Goal: Check status: Check status

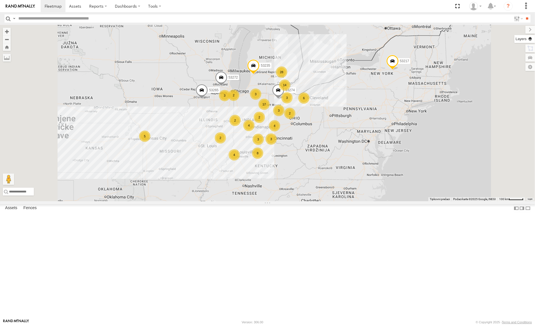
click at [529, 41] on label at bounding box center [525, 39] width 21 height 8
click at [0, 0] on label at bounding box center [0, 0] width 0 height 0
click at [0, 0] on span "Satellite + Roadmap" at bounding box center [0, 0] width 0 height 0
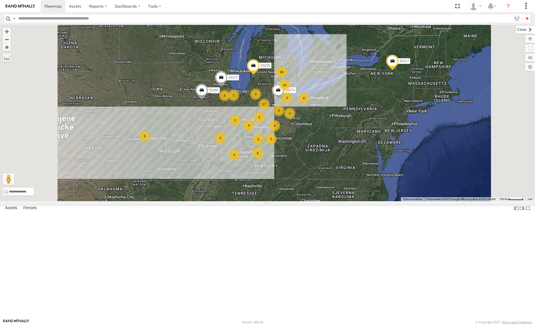
click at [516, 32] on label at bounding box center [525, 30] width 19 height 8
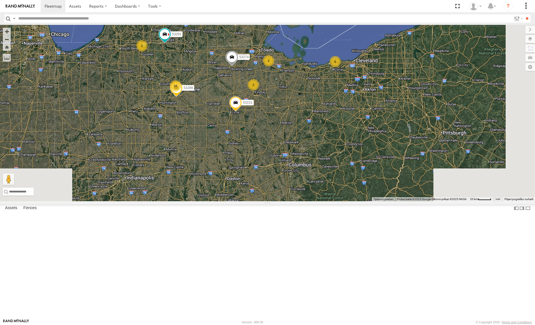
drag, startPoint x: 309, startPoint y: 238, endPoint x: 312, endPoint y: 91, distance: 147.4
click at [312, 91] on div "53232 53221 2 6 16 7 25 7 53151 2 2 53291 53274 53235 53288 53259" at bounding box center [267, 113] width 535 height 176
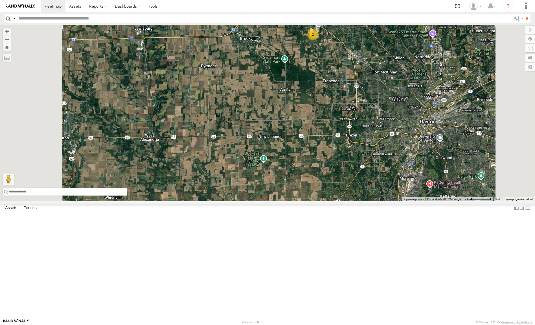
click at [127, 195] on input "text" at bounding box center [65, 191] width 124 height 8
click at [259, 183] on div "53274 53272 53247 53105 53217 53265 53235 53230 53151 53258 53203 53289 53291 5…" at bounding box center [267, 113] width 535 height 176
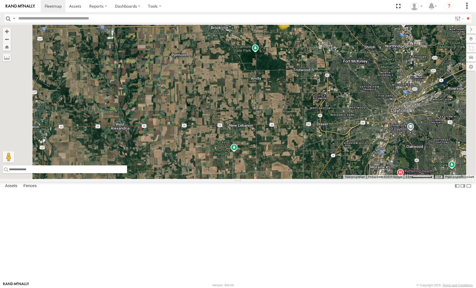
click at [127, 174] on input "text" at bounding box center [65, 170] width 124 height 8
paste input "**********"
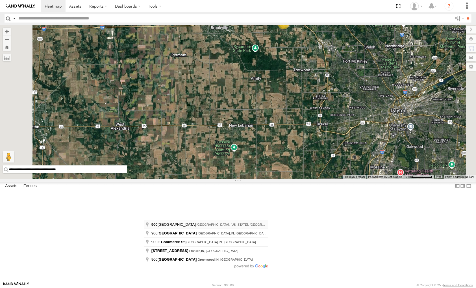
type input "**********"
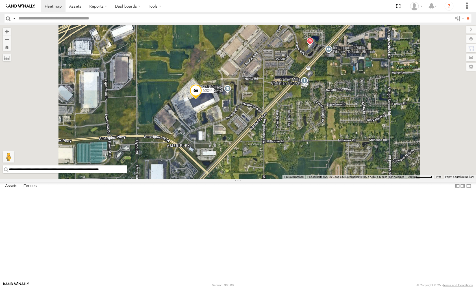
click at [202, 100] on span at bounding box center [195, 91] width 12 height 15
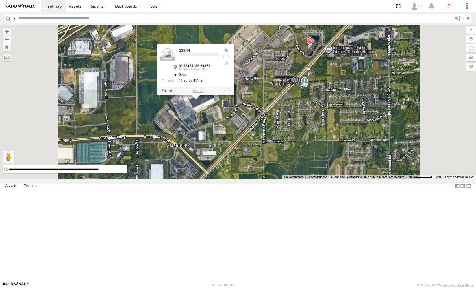
click at [203, 93] on label at bounding box center [197, 91] width 11 height 4
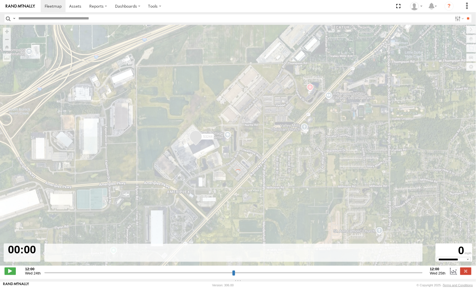
type input "**********"
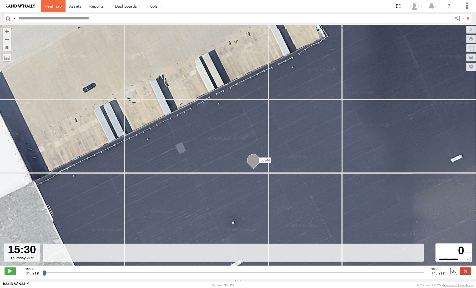
click at [51, 7] on span at bounding box center [53, 5] width 17 height 5
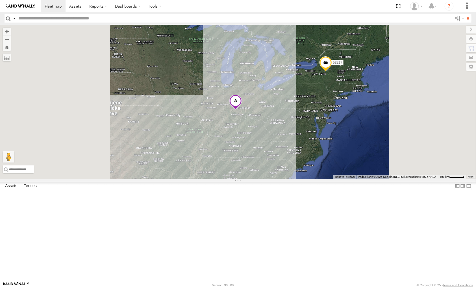
click at [73, 20] on input "text" at bounding box center [234, 18] width 436 height 8
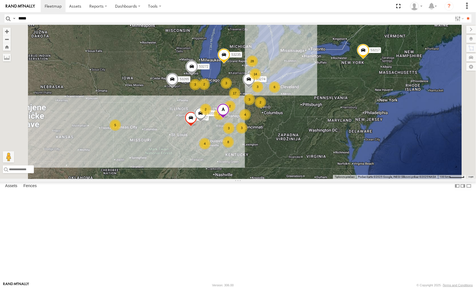
type input "*****"
click at [465, 14] on input "**" at bounding box center [468, 18] width 6 height 8
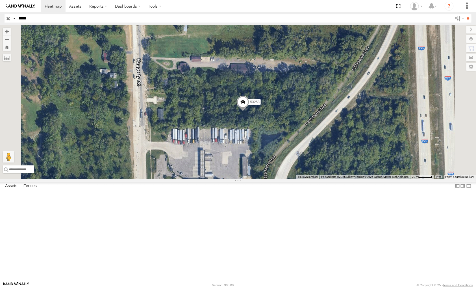
click at [8, 18] on input "button" at bounding box center [8, 18] width 7 height 8
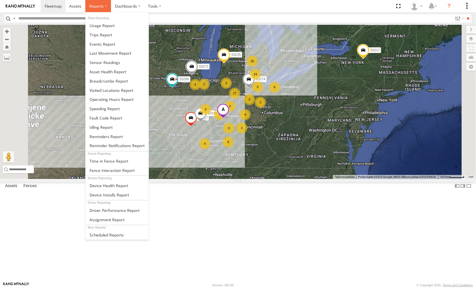
click at [102, 10] on label at bounding box center [98, 6] width 26 height 12
click at [101, 24] on span at bounding box center [101, 25] width 25 height 5
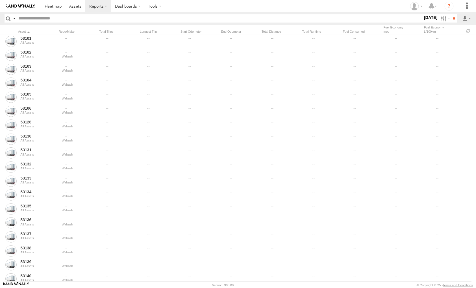
click at [63, 16] on input "text" at bounding box center [219, 18] width 406 height 8
type input "*****"
click at [450, 14] on input "**" at bounding box center [453, 18] width 6 height 8
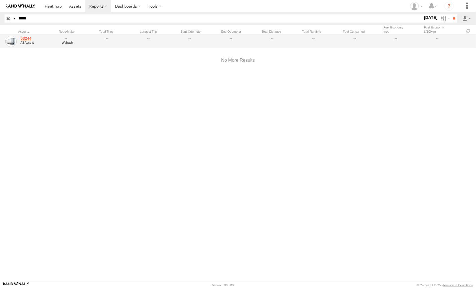
click at [49, 40] on link "53244" at bounding box center [39, 38] width 38 height 5
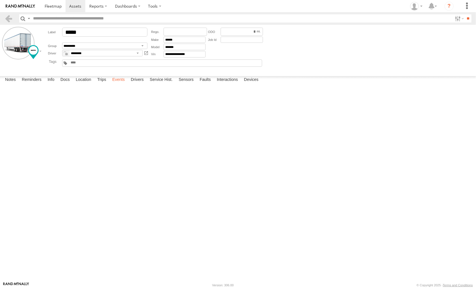
click at [119, 84] on label "Events" at bounding box center [118, 80] width 18 height 8
click at [0, 0] on label "5858 S Decatur Blvd Indianapolis,IN 39.68157 -86.29871" at bounding box center [0, 0] width 0 height 0
click at [0, 0] on button "Satelit" at bounding box center [0, 0] width 0 height 0
click at [0, 0] on label "×" at bounding box center [0, 0] width 0 height 0
click at [0, 0] on label "5858 S Decatur Blvd Indianapolis,IN 39.6817 -86.29884" at bounding box center [0, 0] width 0 height 0
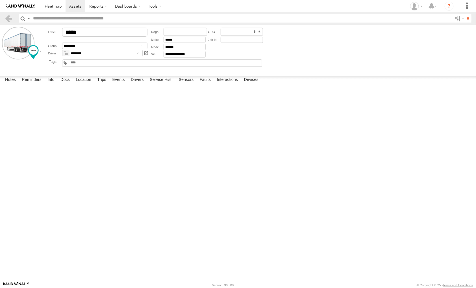
click at [0, 0] on label "×" at bounding box center [0, 0] width 0 height 0
click at [0, 0] on label "Indianapolis Indianapolis,IN 39.68286 -86.29918" at bounding box center [0, 0] width 0 height 0
click at [0, 0] on div "Location Details ×" at bounding box center [0, 0] width 0 height 0
click at [0, 0] on label "×" at bounding box center [0, 0] width 0 height 0
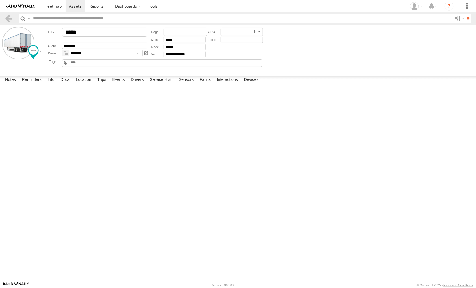
click at [0, 0] on label "Indianapolis Indianapolis,IN 39.6829 -86.29902" at bounding box center [0, 0] width 0 height 0
click at [0, 0] on label "×" at bounding box center [0, 0] width 0 height 0
click at [0, 0] on div "17:19:02 08/16/2025 Location Update 0 Indianapolis Indianapolis,IN 39.68283 -86…" at bounding box center [0, 0] width 0 height 0
click at [0, 0] on label "Indianapolis Indianapolis,IN 39.68283 -86.29928" at bounding box center [0, 0] width 0 height 0
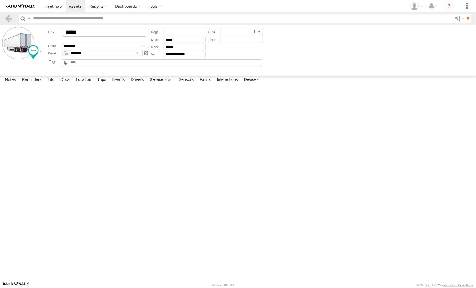
click at [0, 0] on label "×" at bounding box center [0, 0] width 0 height 0
click at [0, 0] on label "Indianapolis Indianapolis,IN 39.68284 -86.2991" at bounding box center [0, 0] width 0 height 0
click at [0, 0] on label "×" at bounding box center [0, 0] width 0 height 0
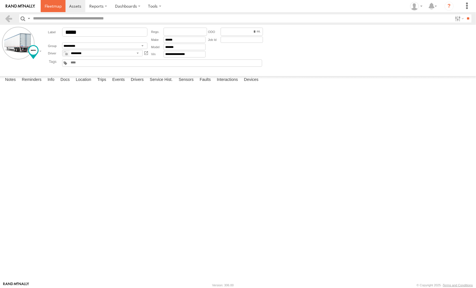
click at [54, 4] on span at bounding box center [53, 5] width 17 height 5
